Goal: Check status

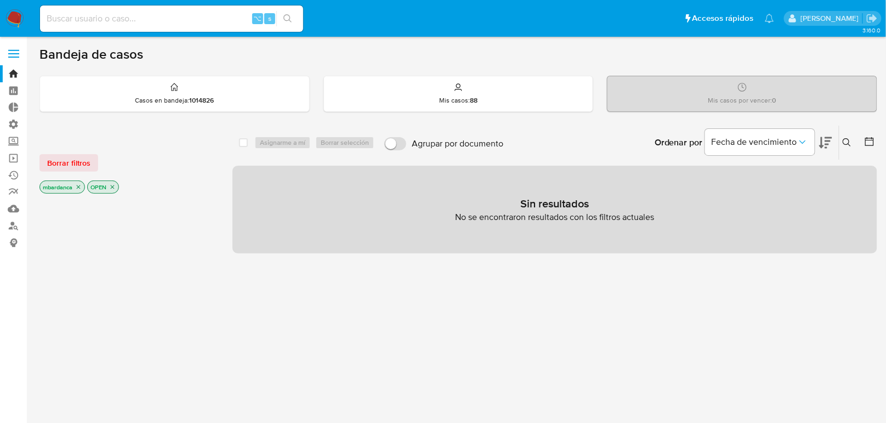
click at [182, 24] on input at bounding box center [171, 19] width 263 height 14
paste input "13741712"
type input "13741712"
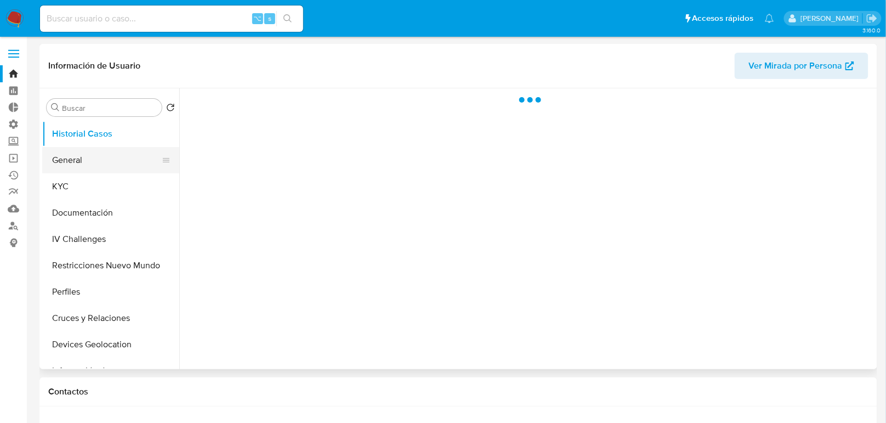
click at [107, 149] on button "General" at bounding box center [106, 160] width 128 height 26
select select "10"
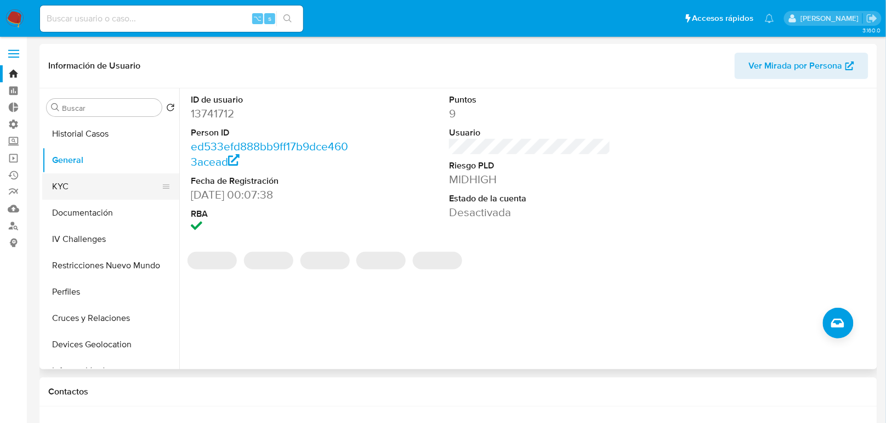
click at [99, 176] on button "KYC" at bounding box center [106, 186] width 128 height 26
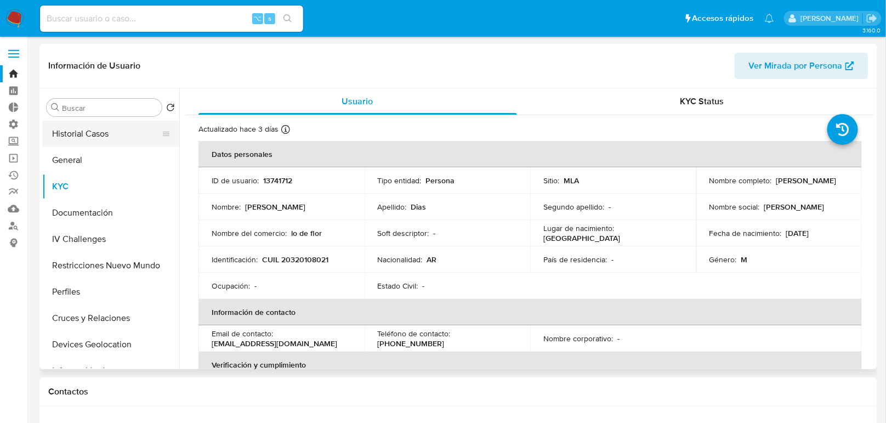
click at [94, 133] on button "Historial Casos" at bounding box center [106, 134] width 128 height 26
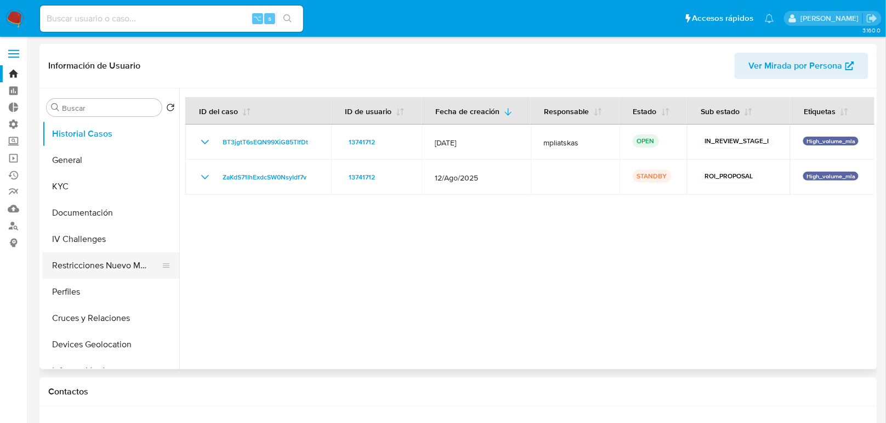
click at [115, 265] on button "Restricciones Nuevo Mundo" at bounding box center [106, 265] width 128 height 26
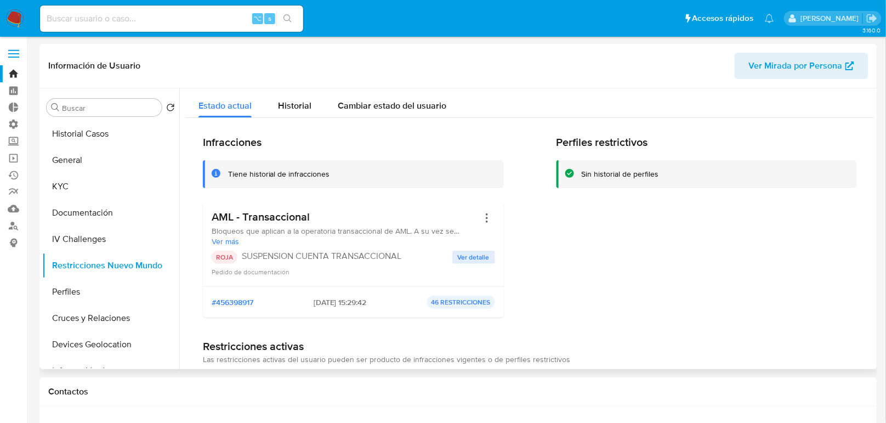
click at [468, 259] on span "Ver detalle" at bounding box center [474, 257] width 32 height 11
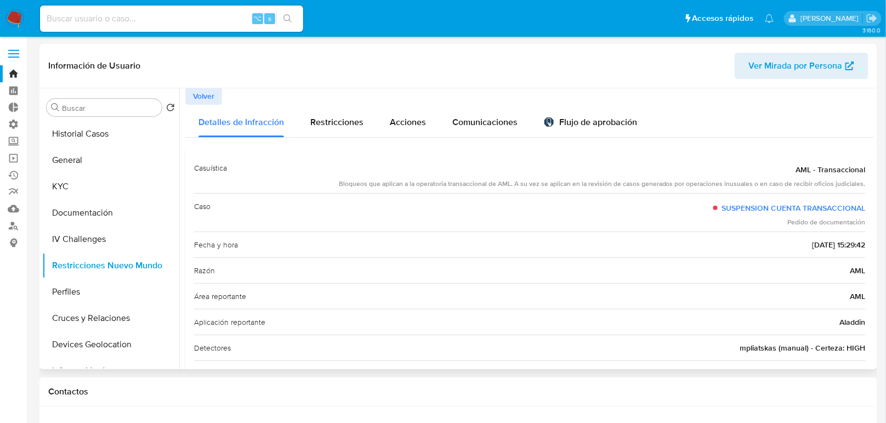
scroll to position [1, 0]
click at [90, 146] on button "Historial Casos" at bounding box center [106, 134] width 128 height 26
